Goal: Find contact information: Find contact information

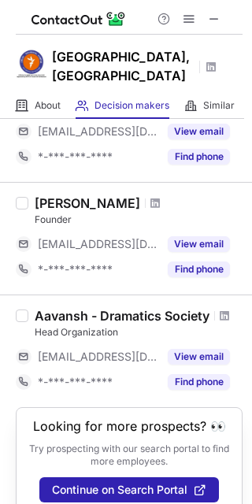
scroll to position [990, 0]
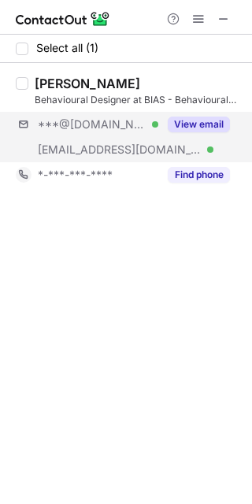
click at [210, 151] on div "***@gmail.com Verified ***@biasinc.in Verified View email" at bounding box center [129, 137] width 227 height 50
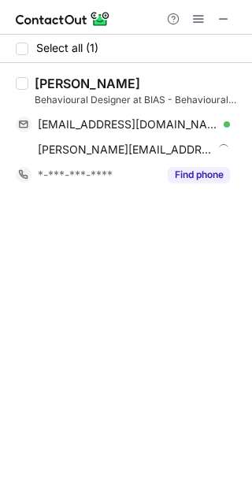
click at [50, 86] on div "Shibani Shashin" at bounding box center [88, 84] width 106 height 16
copy div "Shibani"
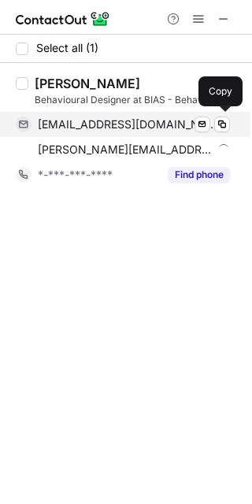
click at [123, 133] on div "shibanishashinv@gmail.com Verified Send email Copy" at bounding box center [123, 124] width 214 height 25
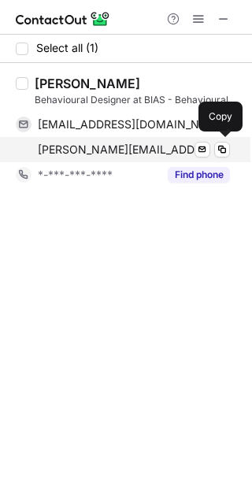
click at [119, 149] on span "shibani@biasinc.in" at bounding box center [125, 150] width 175 height 14
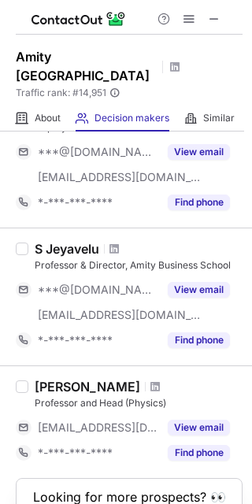
scroll to position [525, 0]
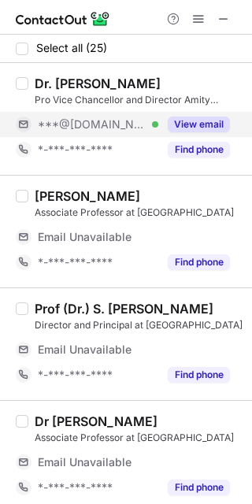
click at [165, 131] on div "View email" at bounding box center [194, 124] width 72 height 25
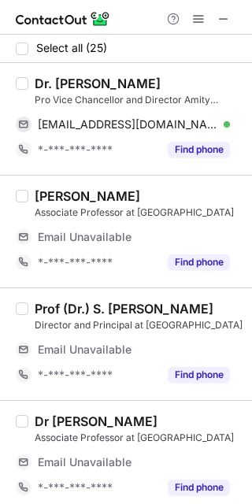
click at [78, 83] on div "Dr. [PERSON_NAME]" at bounding box center [98, 84] width 126 height 16
copy div "Monit"
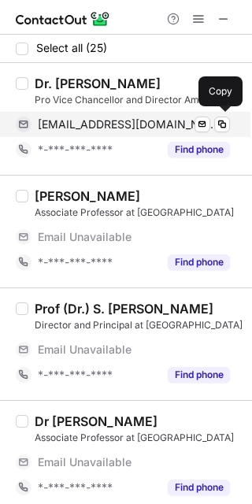
click at [136, 127] on span "[EMAIL_ADDRESS][DOMAIN_NAME]" at bounding box center [128, 124] width 180 height 14
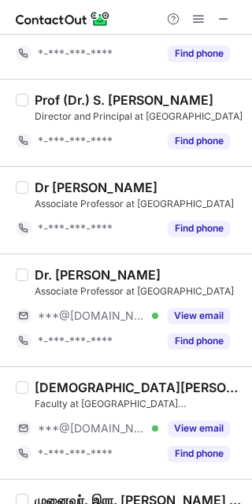
scroll to position [210, 0]
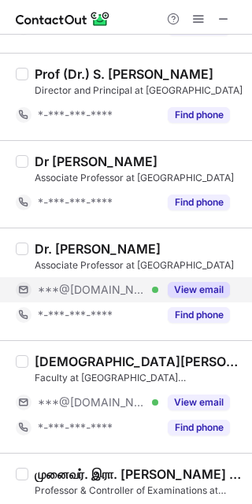
drag, startPoint x: 199, startPoint y: 289, endPoint x: 179, endPoint y: 281, distance: 22.0
click at [199, 289] on button "View email" at bounding box center [199, 290] width 62 height 16
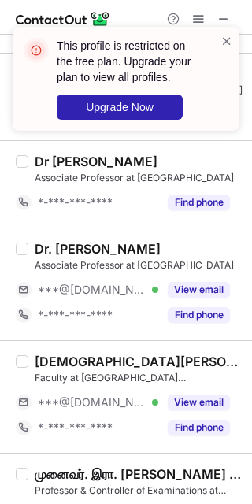
click at [87, 248] on div "Dr. [PERSON_NAME]" at bounding box center [98, 249] width 126 height 16
copy div "Jagadevi"
drag, startPoint x: 180, startPoint y: 399, endPoint x: 146, endPoint y: 387, distance: 35.9
click at [180, 399] on button "View email" at bounding box center [199, 403] width 62 height 16
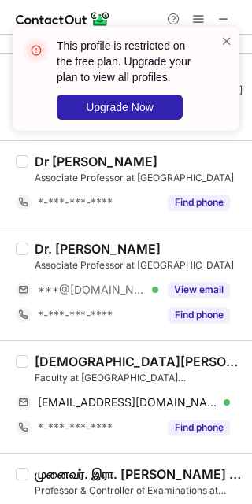
click at [62, 358] on div "[DEMOGRAPHIC_DATA][PERSON_NAME]" at bounding box center [139, 362] width 208 height 16
copy div "[DEMOGRAPHIC_DATA]"
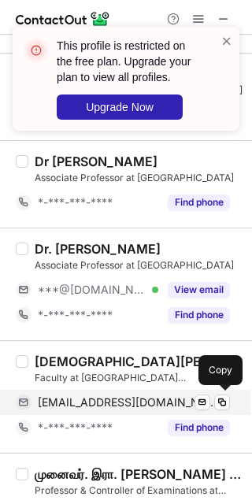
click at [100, 401] on span "[EMAIL_ADDRESS][DOMAIN_NAME]" at bounding box center [128, 403] width 180 height 14
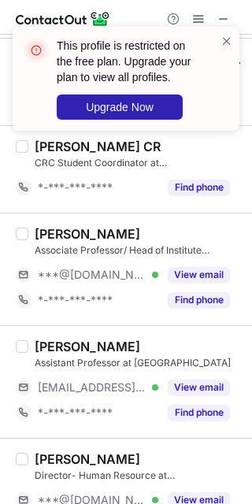
scroll to position [631, 0]
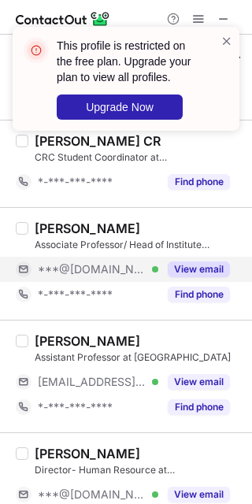
click at [170, 280] on div "View email" at bounding box center [194, 269] width 72 height 25
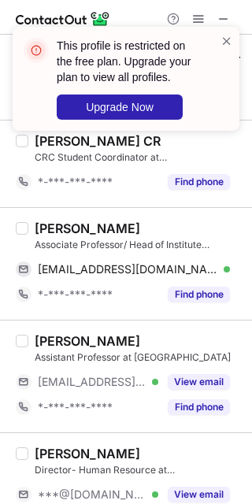
click at [61, 225] on div "[PERSON_NAME]" at bounding box center [88, 229] width 106 height 16
copy div "Rashmi"
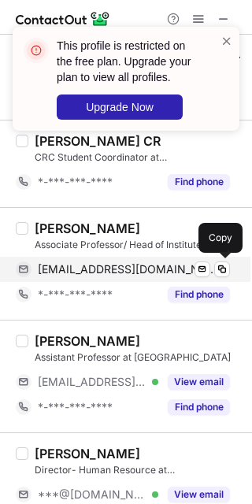
click at [136, 272] on span "[EMAIL_ADDRESS][DOMAIN_NAME]" at bounding box center [128, 269] width 180 height 14
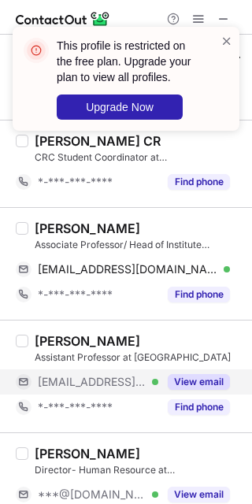
scroll to position [735, 0]
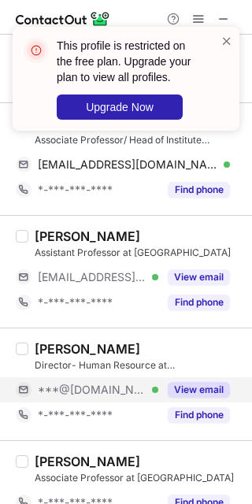
drag, startPoint x: 173, startPoint y: 389, endPoint x: 152, endPoint y: 386, distance: 21.4
click at [173, 389] on button "View email" at bounding box center [199, 390] width 62 height 16
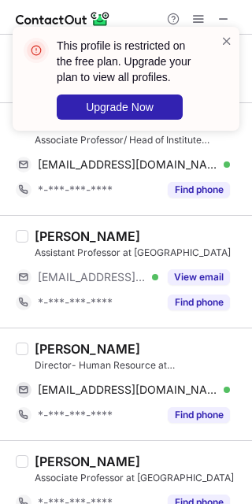
click at [50, 349] on div "[PERSON_NAME]" at bounding box center [88, 349] width 106 height 16
copy div "Bharat"
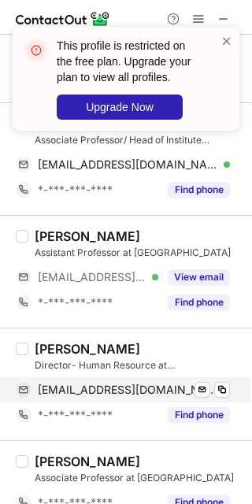
click at [143, 390] on span "[EMAIL_ADDRESS][DOMAIN_NAME]" at bounding box center [128, 390] width 180 height 14
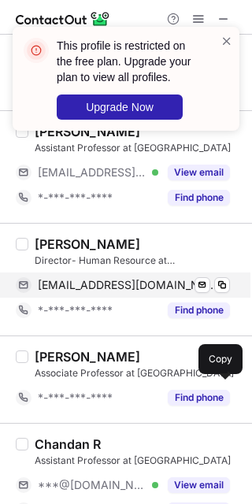
scroll to position [946, 0]
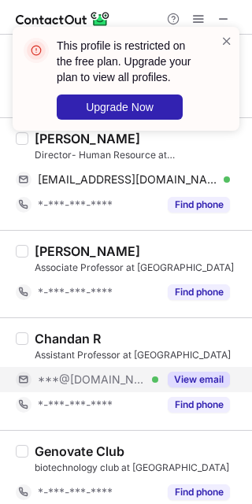
drag, startPoint x: 144, startPoint y: 383, endPoint x: 133, endPoint y: 370, distance: 17.4
click at [144, 383] on div "***@[DOMAIN_NAME] Verified" at bounding box center [98, 380] width 121 height 14
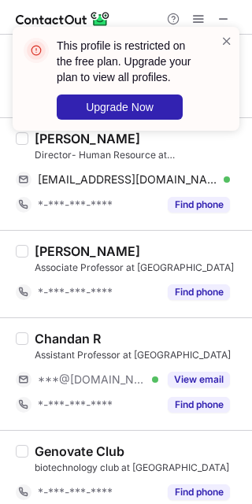
click at [70, 341] on div "Chandan R" at bounding box center [68, 339] width 66 height 16
copy div "Chandan"
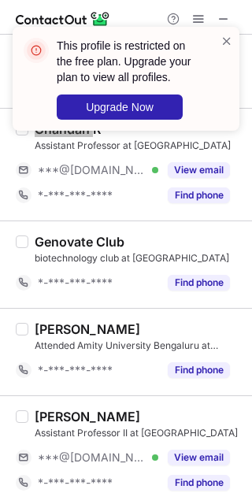
scroll to position [1261, 0]
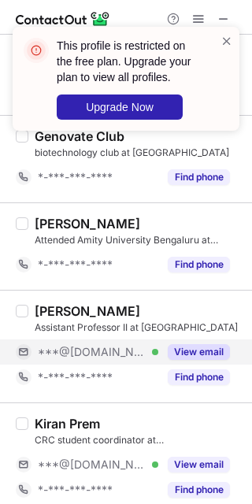
click at [170, 355] on button "View email" at bounding box center [199, 352] width 62 height 16
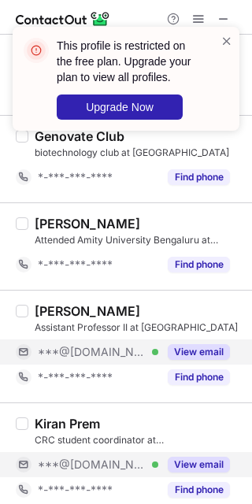
click at [154, 465] on div "***@[DOMAIN_NAME] Verified" at bounding box center [98, 465] width 121 height 14
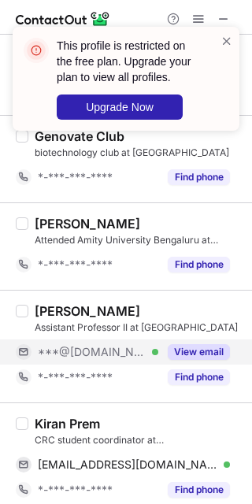
click at [65, 307] on div "[PERSON_NAME]" at bounding box center [88, 311] width 106 height 16
copy div "[PERSON_NAME]"
click at [48, 427] on div "Kiran Prem" at bounding box center [67, 424] width 65 height 16
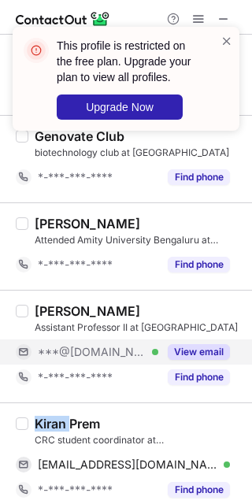
copy div "Kiran"
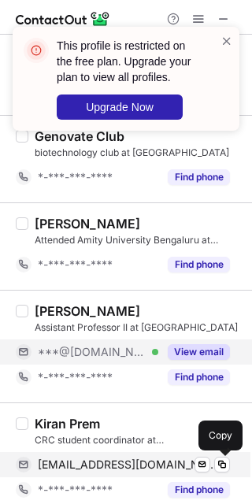
click at [133, 464] on span "[EMAIL_ADDRESS][DOMAIN_NAME]" at bounding box center [128, 465] width 180 height 14
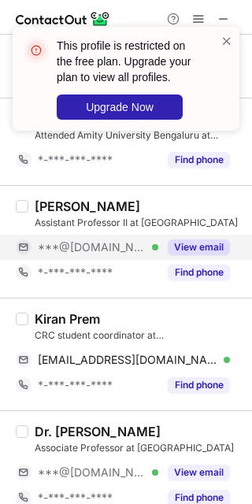
scroll to position [1471, 0]
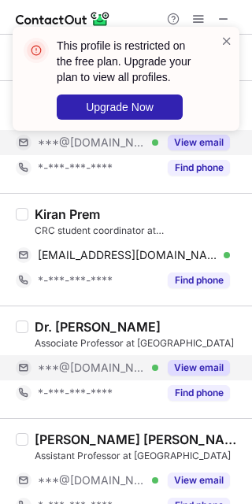
click at [154, 370] on div "***@[DOMAIN_NAME] Verified" at bounding box center [98, 368] width 121 height 14
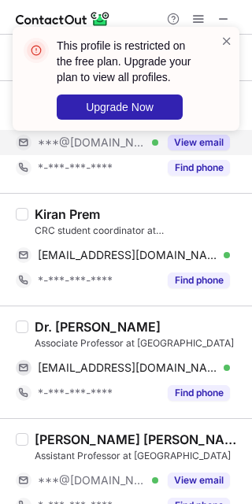
click at [73, 326] on div "Dr. [PERSON_NAME]" at bounding box center [98, 327] width 126 height 16
copy div "[PERSON_NAME]"
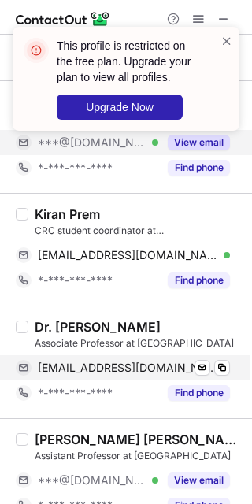
click at [132, 371] on span "[EMAIL_ADDRESS][DOMAIN_NAME]" at bounding box center [128, 368] width 180 height 14
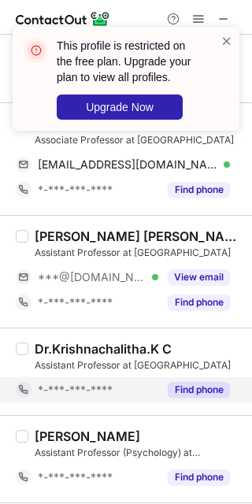
scroll to position [1681, 0]
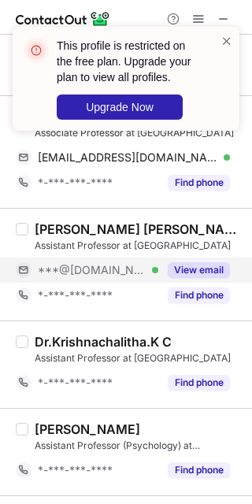
click at [103, 276] on span "***@[DOMAIN_NAME]" at bounding box center [92, 270] width 109 height 14
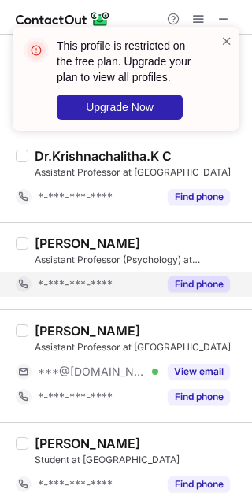
scroll to position [1892, 0]
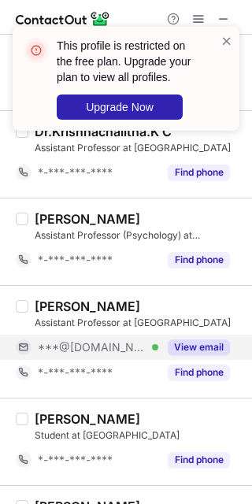
click at [158, 352] on div "View email" at bounding box center [194, 347] width 72 height 25
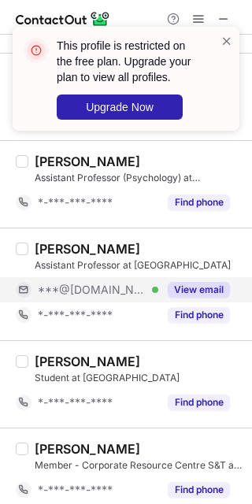
scroll to position [2079, 0]
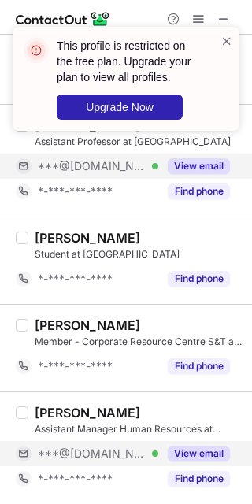
click at [162, 452] on div "View email" at bounding box center [194, 453] width 72 height 25
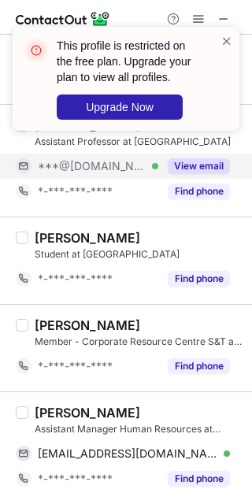
click at [45, 406] on div "[PERSON_NAME]" at bounding box center [88, 413] width 106 height 16
copy div "Chithra"
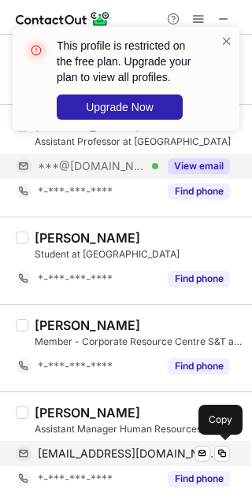
click at [113, 453] on span "[EMAIL_ADDRESS][DOMAIN_NAME]" at bounding box center [128, 454] width 180 height 14
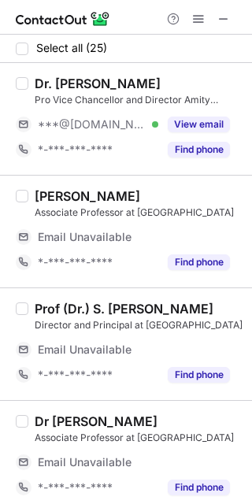
scroll to position [210, 0]
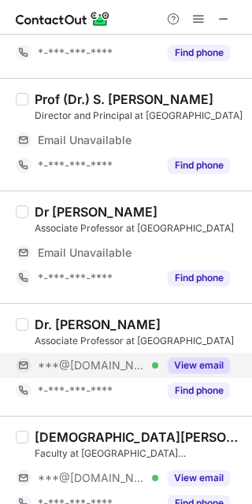
click at [107, 361] on span "***@[DOMAIN_NAME]" at bounding box center [92, 366] width 109 height 14
click at [180, 357] on div "View email" at bounding box center [194, 365] width 72 height 25
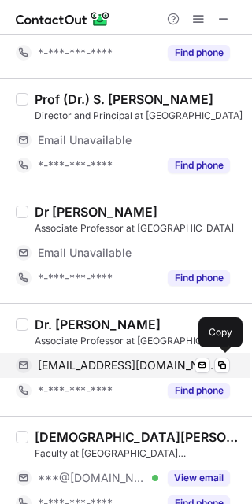
click at [122, 360] on span "[EMAIL_ADDRESS][DOMAIN_NAME]" at bounding box center [128, 366] width 180 height 14
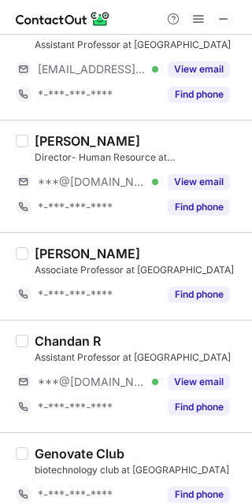
scroll to position [946, 0]
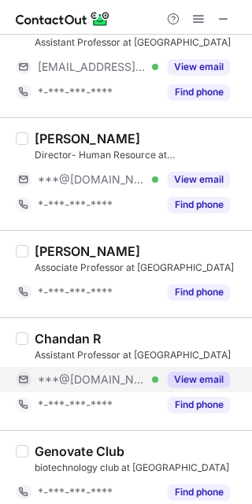
click at [129, 378] on div "***@[DOMAIN_NAME] Verified" at bounding box center [98, 380] width 121 height 14
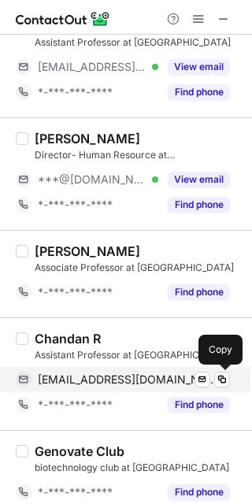
click at [126, 380] on span "[EMAIL_ADDRESS][DOMAIN_NAME]" at bounding box center [128, 380] width 180 height 14
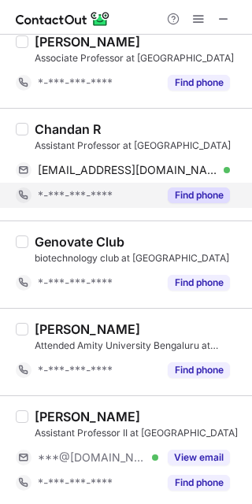
scroll to position [1261, 0]
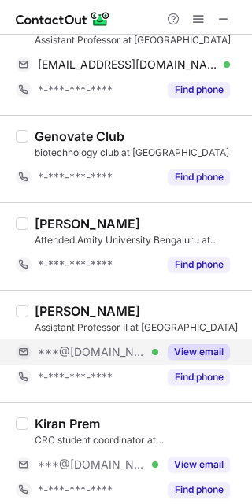
click at [102, 355] on span "***@[DOMAIN_NAME]" at bounding box center [92, 352] width 109 height 14
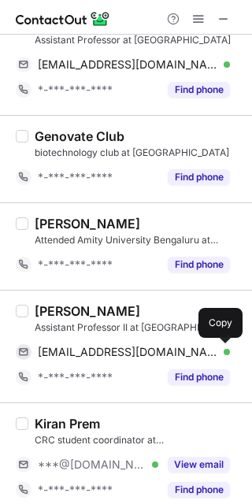
click at [102, 355] on span "[EMAIL_ADDRESS][DOMAIN_NAME]" at bounding box center [128, 352] width 180 height 14
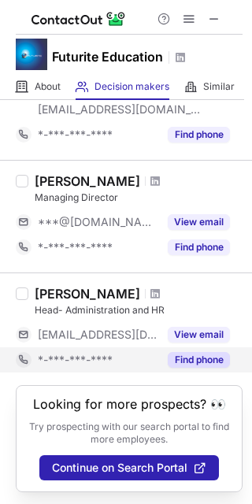
scroll to position [148, 0]
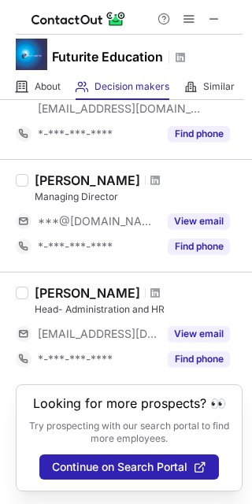
click at [54, 169] on div "[PERSON_NAME] Managing Director ***@[DOMAIN_NAME] View email *-***-***-**** Fin…" at bounding box center [126, 215] width 252 height 113
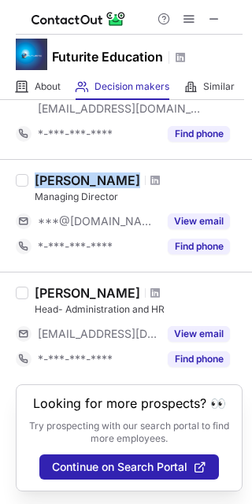
click at [54, 169] on div "[PERSON_NAME] Managing Director ***@[DOMAIN_NAME] View email *-***-***-**** Fin…" at bounding box center [126, 215] width 252 height 113
copy div "[PERSON_NAME]"
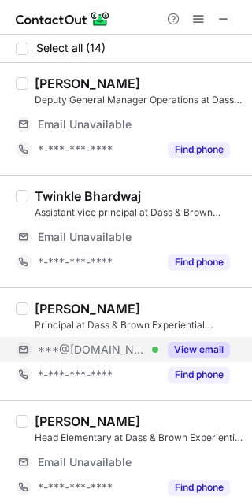
click at [173, 349] on button "View email" at bounding box center [199, 350] width 62 height 16
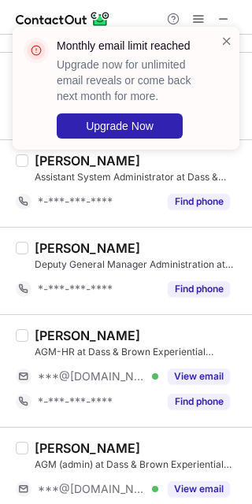
scroll to position [420, 0]
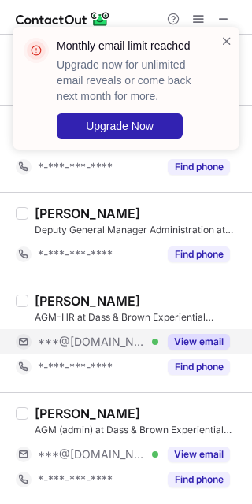
click at [148, 349] on div "***@[DOMAIN_NAME] Verified" at bounding box center [98, 342] width 121 height 14
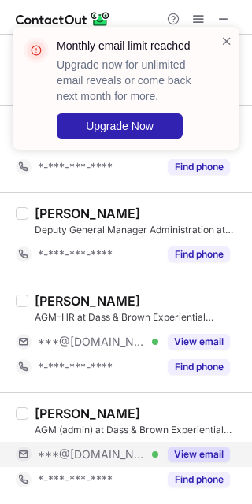
click at [147, 462] on div "***@[DOMAIN_NAME] Verified" at bounding box center [98, 455] width 121 height 14
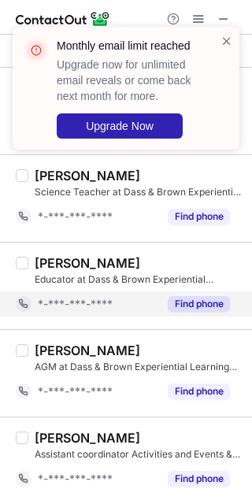
scroll to position [861, 0]
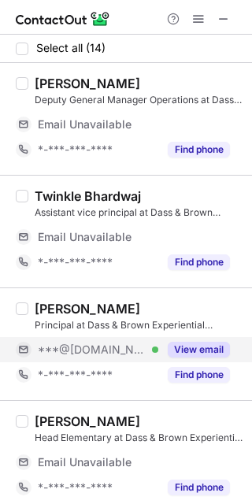
click at [157, 349] on div "***@yahoo.com Verified" at bounding box center [98, 350] width 121 height 14
click at [141, 358] on div "***@yahoo.com Verified" at bounding box center [87, 349] width 143 height 25
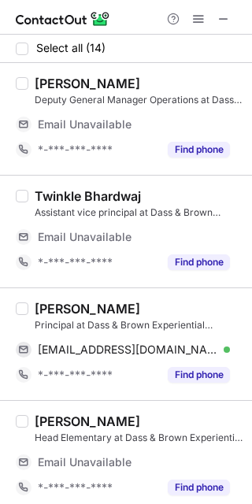
click at [54, 305] on div "Anju Mehta" at bounding box center [88, 309] width 106 height 16
copy div "Anju"
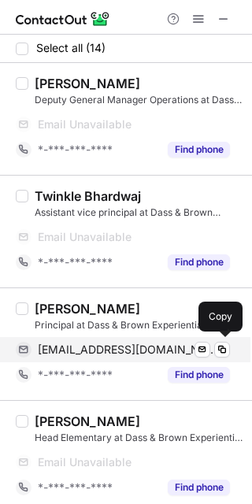
click at [119, 345] on span "anju18_chd@yahoo.com" at bounding box center [128, 350] width 180 height 14
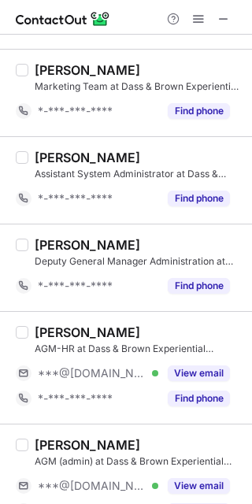
scroll to position [420, 0]
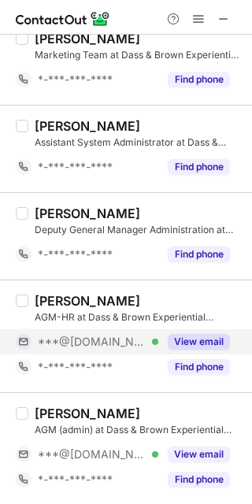
click at [154, 333] on div "***@[DOMAIN_NAME] Verified" at bounding box center [87, 341] width 143 height 25
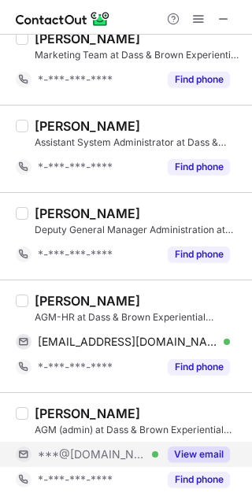
click at [132, 456] on div "***@[DOMAIN_NAME] Verified" at bounding box center [98, 455] width 121 height 14
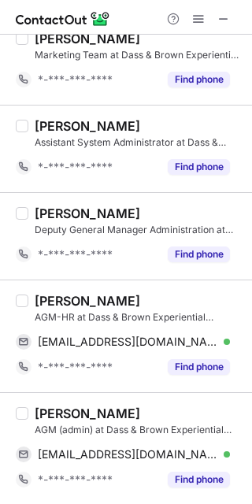
click at [50, 297] on div "Sonia Syan" at bounding box center [88, 301] width 106 height 16
copy div "Sonia"
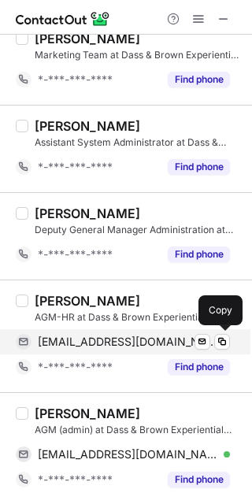
click at [119, 340] on span "syansonia2@gmail.com" at bounding box center [128, 342] width 180 height 14
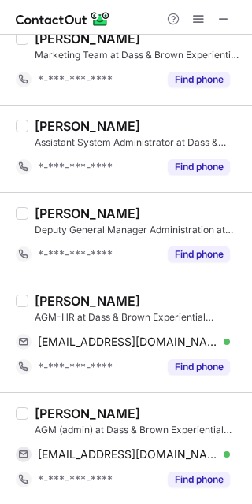
click at [47, 403] on div "Jatinder Kaur AGM (admin) at Dass & Brown Experiential Learning School jatinder…" at bounding box center [126, 449] width 252 height 113
copy div "Jatinder"
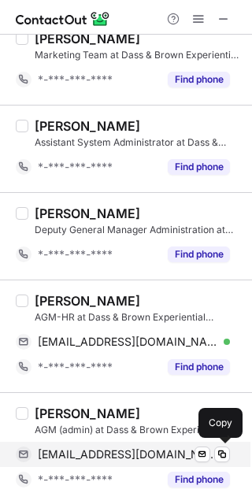
click at [98, 445] on div "jatinderkaur891@gmail.com Verified Send email Copy" at bounding box center [123, 454] width 214 height 25
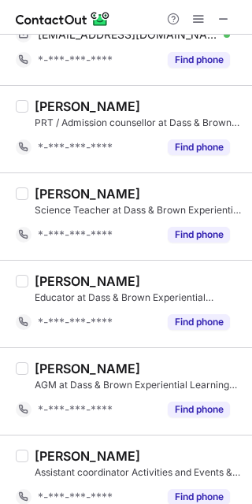
scroll to position [861, 0]
